Goal: Information Seeking & Learning: Check status

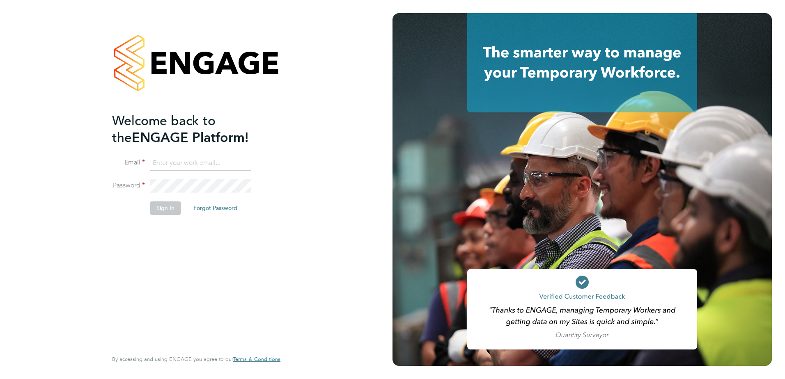
click at [183, 165] on input at bounding box center [200, 163] width 101 height 15
type input "[PERSON_NAME][EMAIL_ADDRESS][DOMAIN_NAME]"
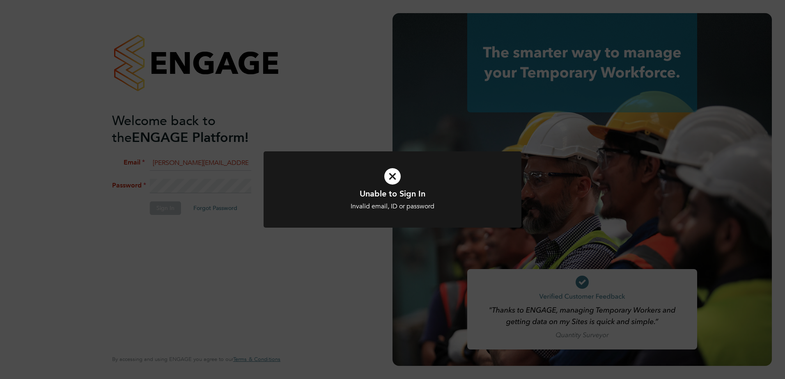
drag, startPoint x: 369, startPoint y: 245, endPoint x: 367, endPoint y: 236, distance: 8.4
click at [370, 245] on div "Unable to Sign In Invalid email, ID or password Cancel Okay" at bounding box center [392, 189] width 785 height 379
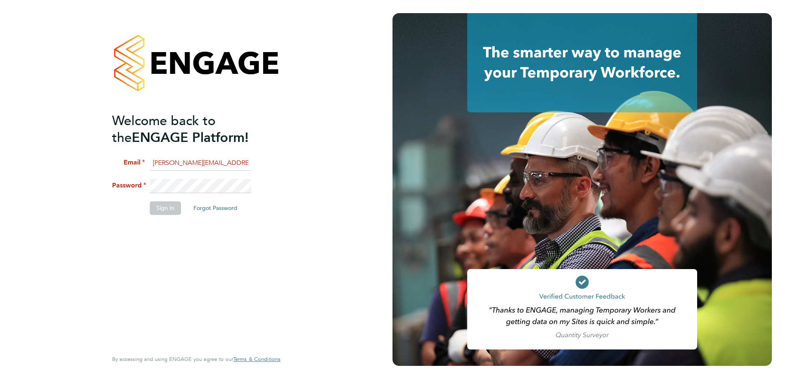
click at [114, 183] on li "Password" at bounding box center [192, 190] width 160 height 23
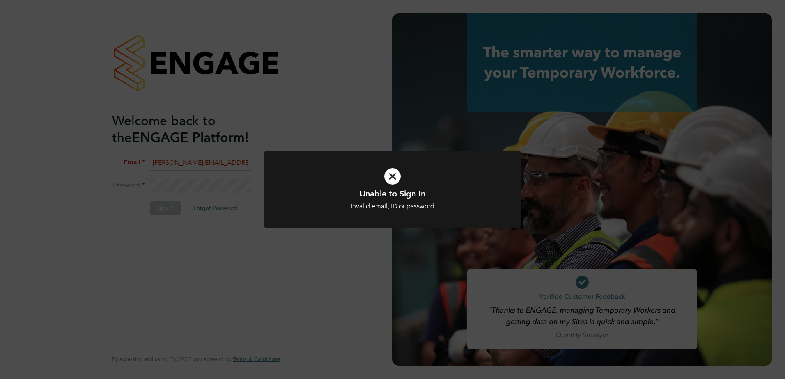
click at [379, 189] on h1 "Unable to Sign In" at bounding box center [392, 193] width 213 height 11
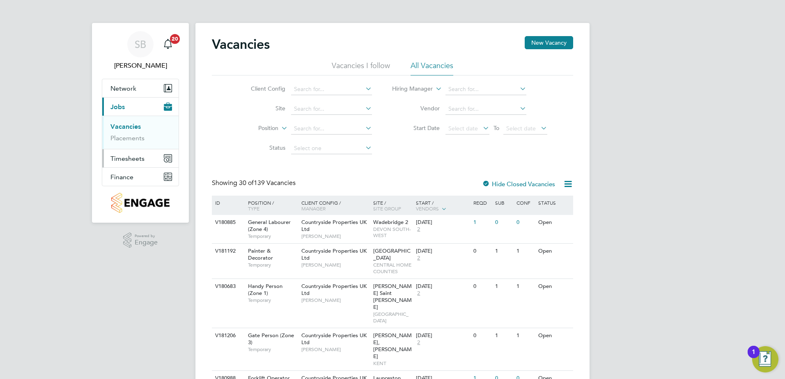
click at [133, 158] on span "Timesheets" at bounding box center [127, 159] width 34 height 8
click at [116, 174] on span "Finance" at bounding box center [121, 177] width 23 height 8
click at [119, 174] on link "Invoices & Credit Notes" at bounding box center [135, 168] width 51 height 16
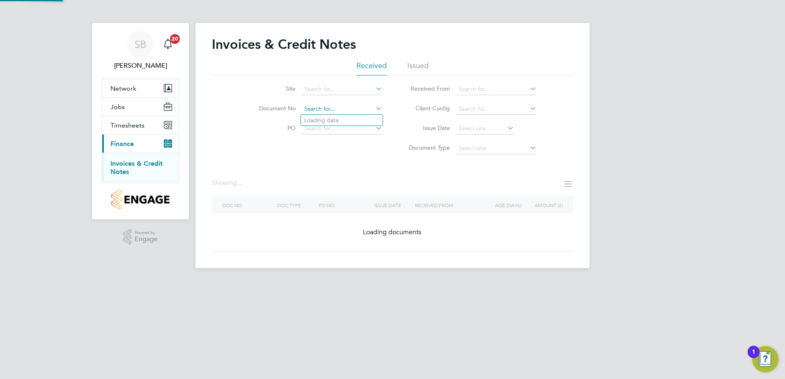
click at [317, 108] on input at bounding box center [341, 108] width 81 height 11
click at [302, 143] on div "Site Document No PO Status Paid Date Issued To Received From Client Config Issu…" at bounding box center [392, 116] width 361 height 83
click at [328, 128] on input at bounding box center [341, 128] width 81 height 11
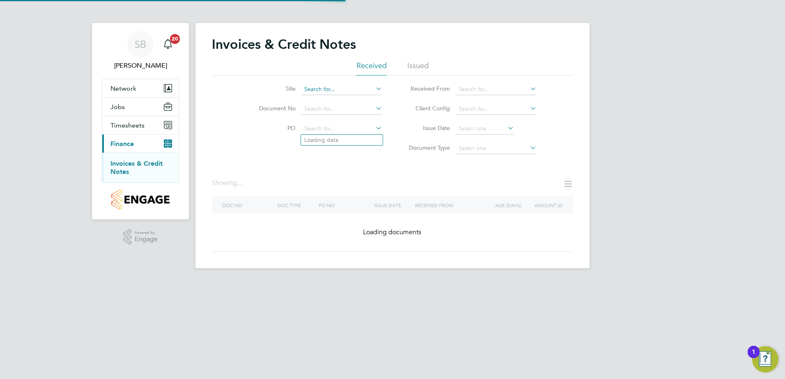
click at [317, 88] on input at bounding box center [341, 89] width 81 height 11
click at [320, 95] on li "Sandymoor Hatters Chase, Bovis" at bounding box center [350, 100] width 98 height 11
type input "Sandymoor Hatters Chase, Bovis"
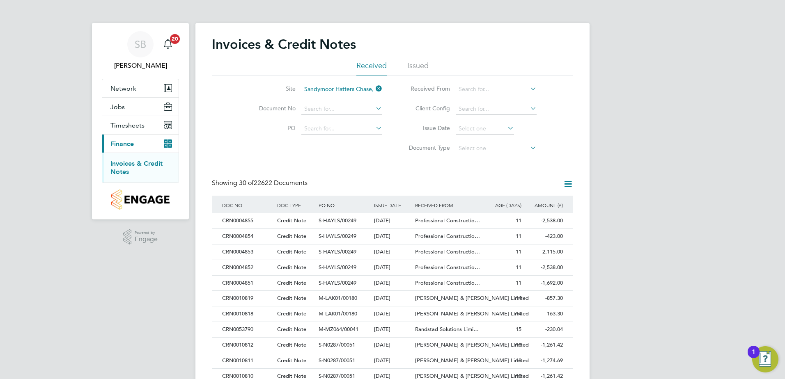
click at [414, 66] on li "Issued" at bounding box center [417, 68] width 21 height 15
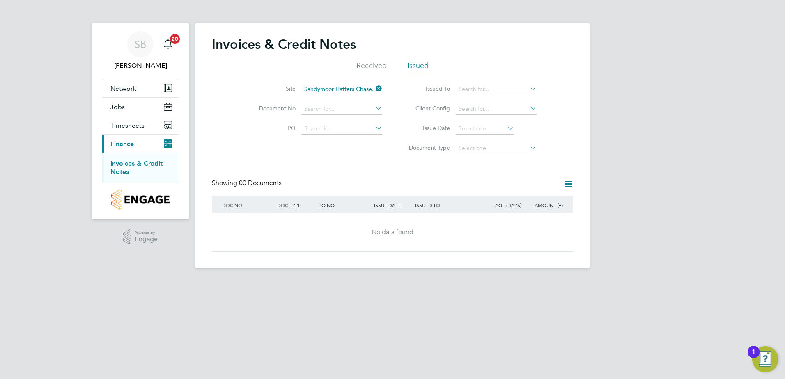
click at [374, 87] on icon at bounding box center [374, 88] width 0 height 11
click at [329, 92] on input at bounding box center [341, 89] width 81 height 11
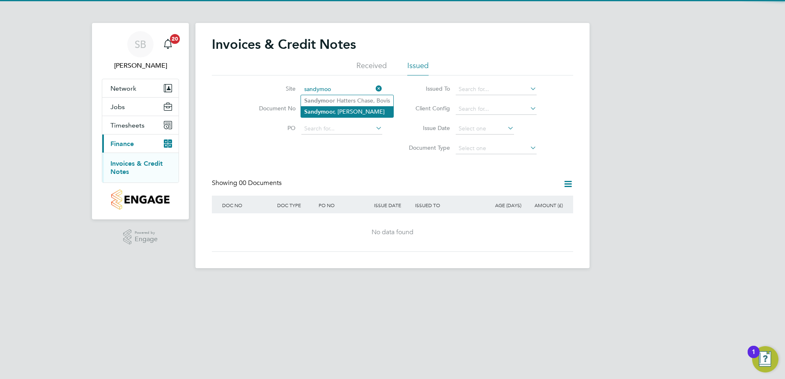
click at [330, 110] on b "Sandymoo" at bounding box center [318, 111] width 29 height 7
type input "Sandymoor, Hatters Chase, Linden"
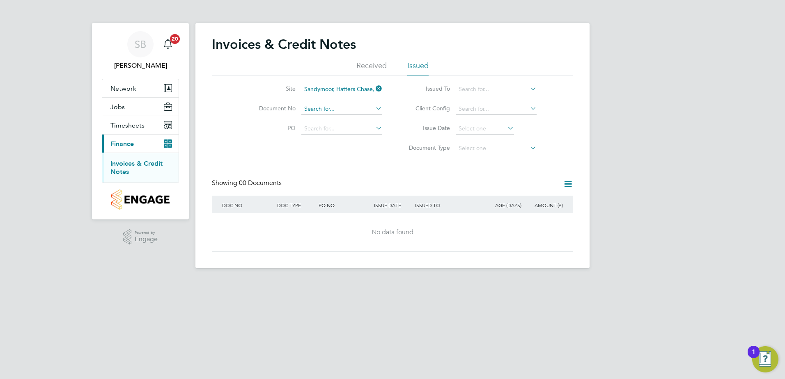
click at [319, 109] on input at bounding box center [341, 108] width 81 height 11
click at [245, 151] on div "Site Sandymoor, Hatters Chase, Linden Document No PO Status Paid Date Issued To…" at bounding box center [392, 116] width 361 height 83
click at [374, 89] on icon at bounding box center [374, 88] width 0 height 11
click at [376, 62] on li "Received" at bounding box center [371, 68] width 30 height 15
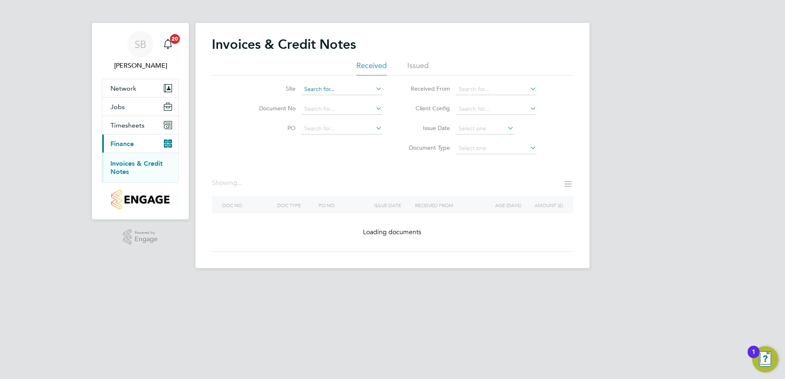
click at [324, 89] on input at bounding box center [341, 89] width 81 height 11
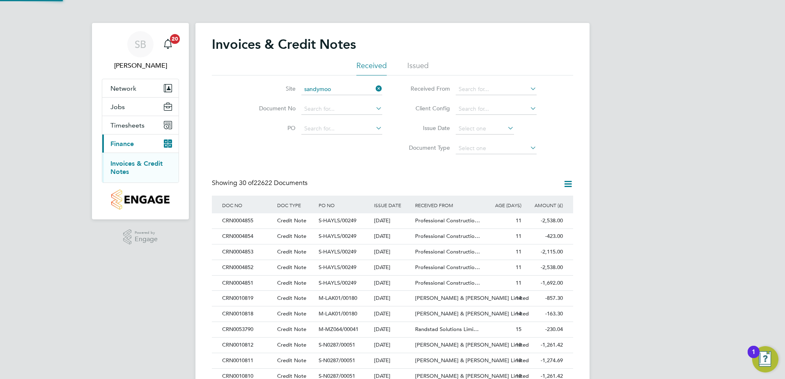
click at [331, 102] on b "Sandymoo" at bounding box center [318, 100] width 29 height 7
type input "Sandymoor Hatters Chase, Bovis"
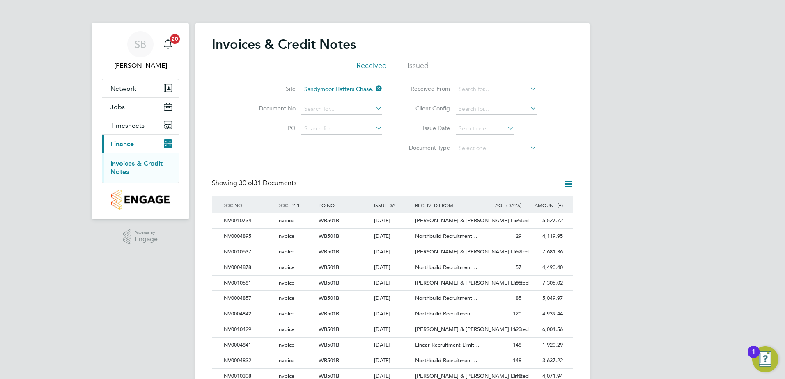
click at [374, 89] on icon at bounding box center [374, 88] width 0 height 11
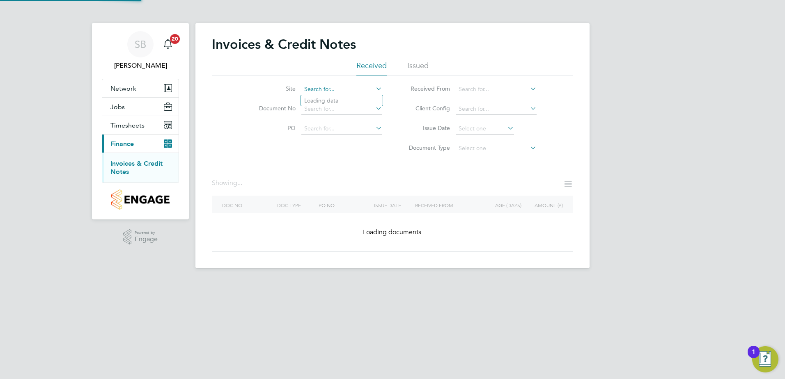
click at [336, 89] on input at bounding box center [341, 89] width 81 height 11
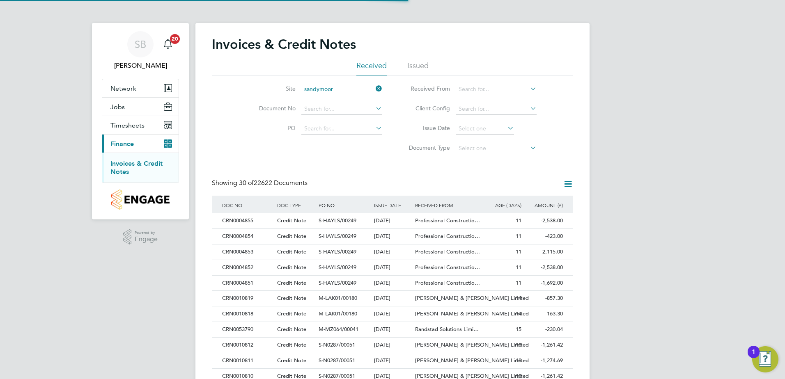
click at [339, 109] on li "Sandymoor , Hatters Chase, Linden" at bounding box center [350, 111] width 98 height 11
type input "Sandymoor, Hatters Chase, Linden"
